Goal: Task Accomplishment & Management: Use online tool/utility

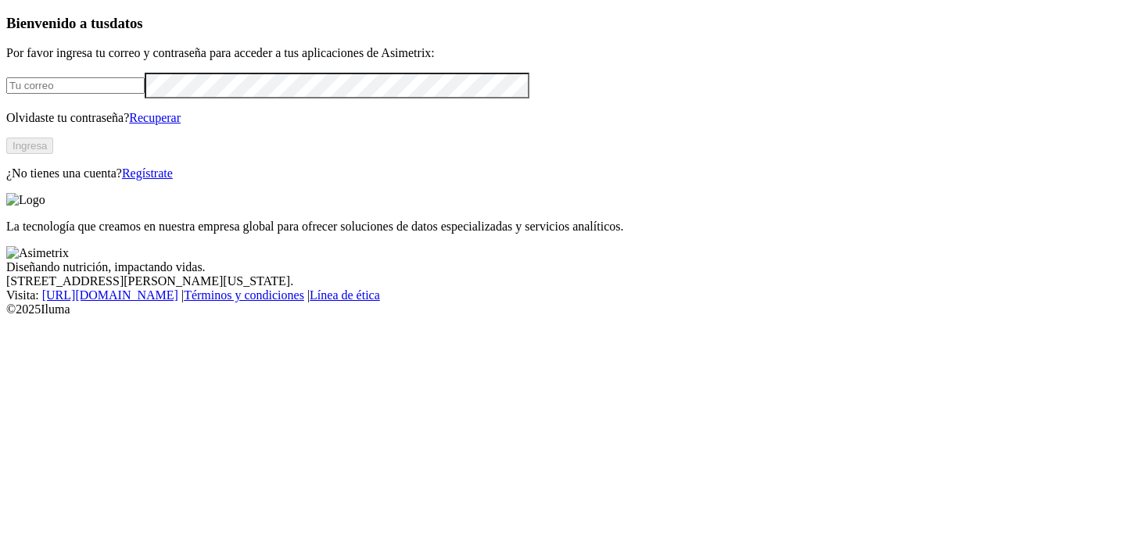
click at [145, 94] on input "email" at bounding box center [75, 85] width 138 height 16
type input "juliana.toro@alura.bio"
click input "submit" at bounding box center [0, 0] width 0 height 0
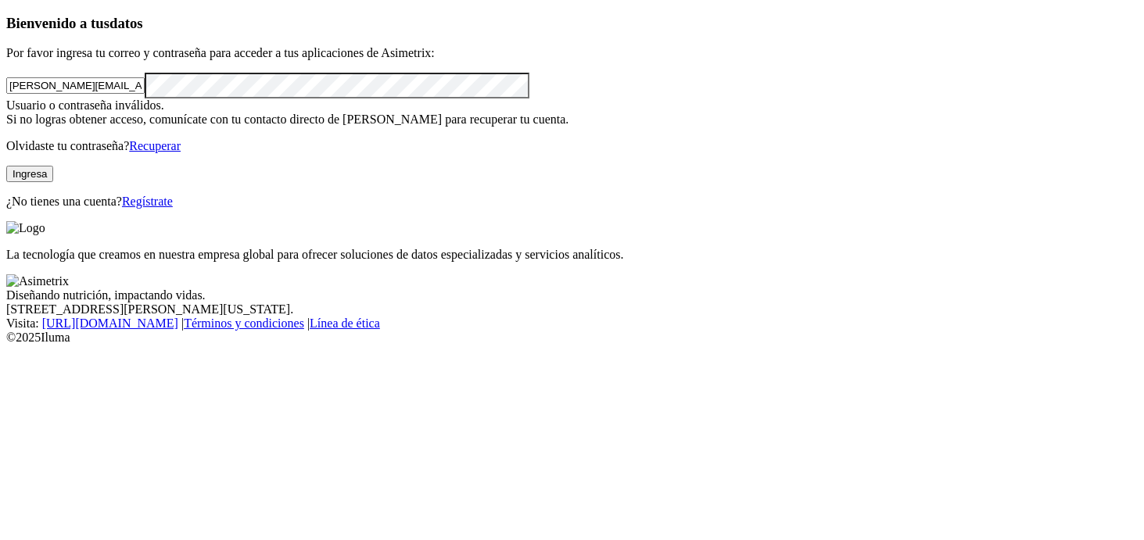
click input "submit" at bounding box center [0, 0] width 0 height 0
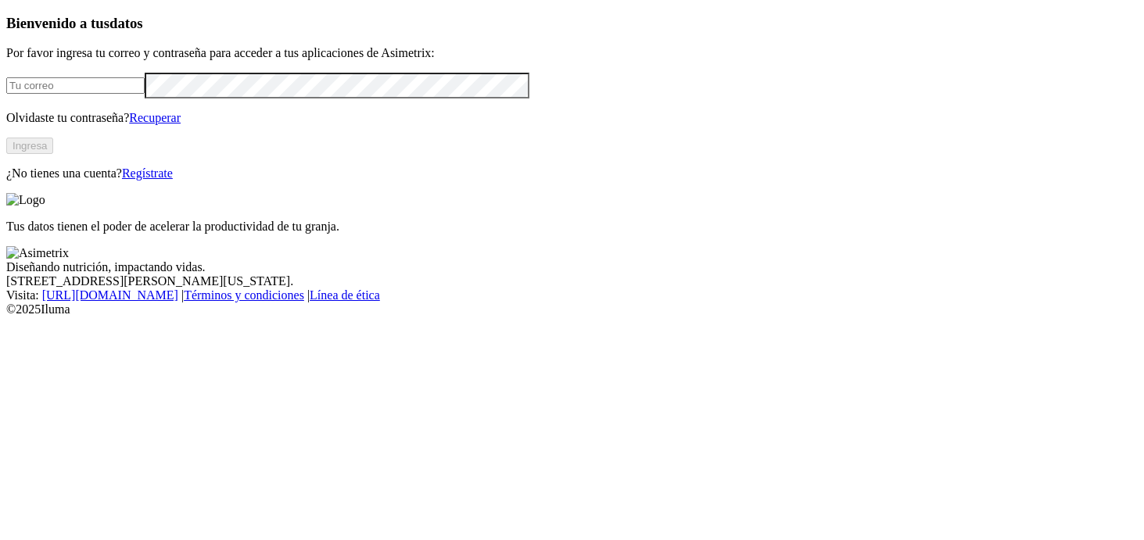
click at [122, 94] on input "email" at bounding box center [75, 85] width 138 height 16
type input "juliana.toro@alura.bio"
click input "submit" at bounding box center [0, 0] width 0 height 0
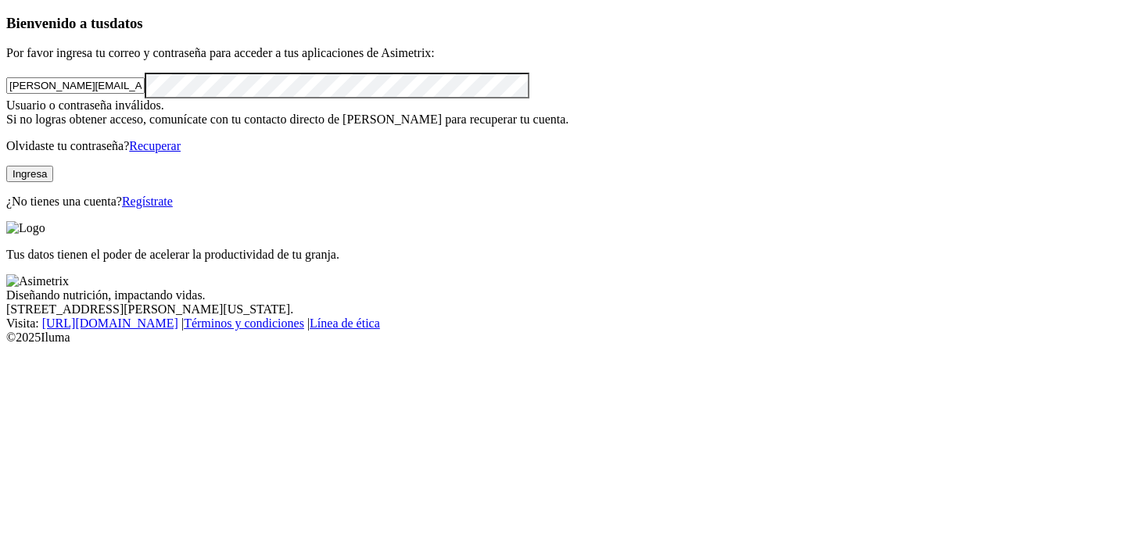
click at [53, 182] on button "Ingresa" at bounding box center [29, 174] width 47 height 16
click input "submit" at bounding box center [0, 0] width 0 height 0
click at [6, 156] on div "Bienvenido a tus datos Por favor ingresa tu correo y contraseña para acceder a …" at bounding box center [572, 112] width 1132 height 194
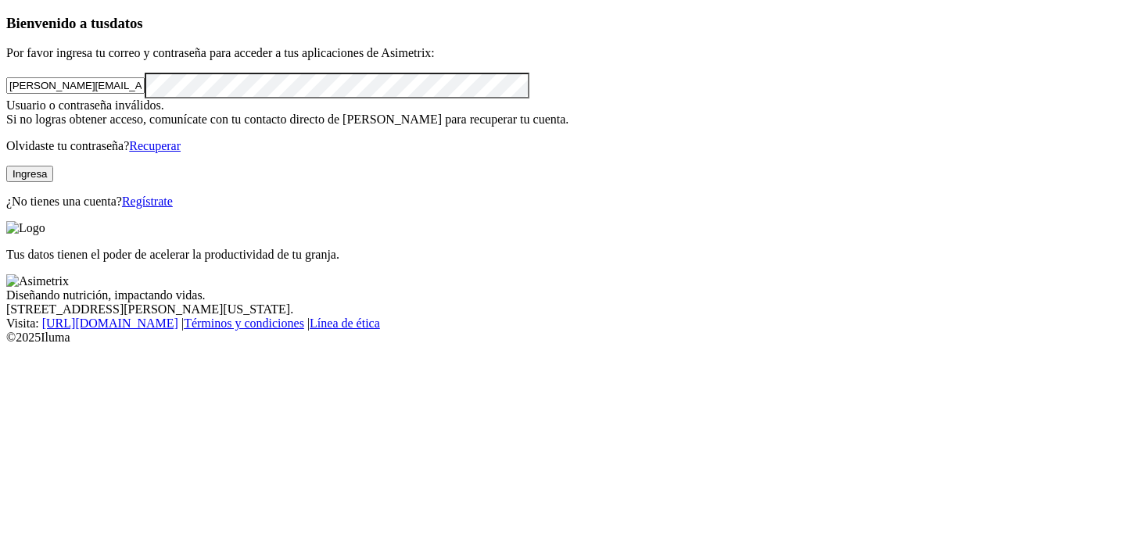
click input "submit" at bounding box center [0, 0] width 0 height 0
click at [16, 135] on div "Bienvenido a tus datos Por favor ingresa tu correo y contraseña para acceder a …" at bounding box center [572, 112] width 1132 height 194
click input "submit" at bounding box center [0, 0] width 0 height 0
